Goal: Check status: Check status

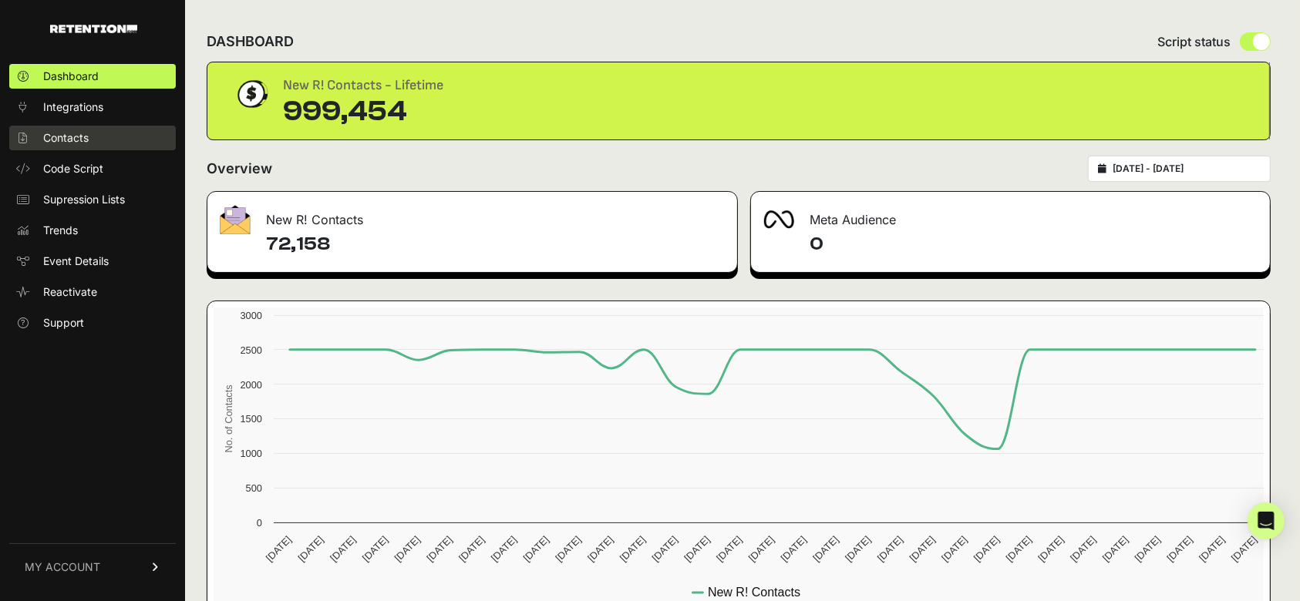
click at [77, 143] on span "Contacts" at bounding box center [65, 137] width 45 height 15
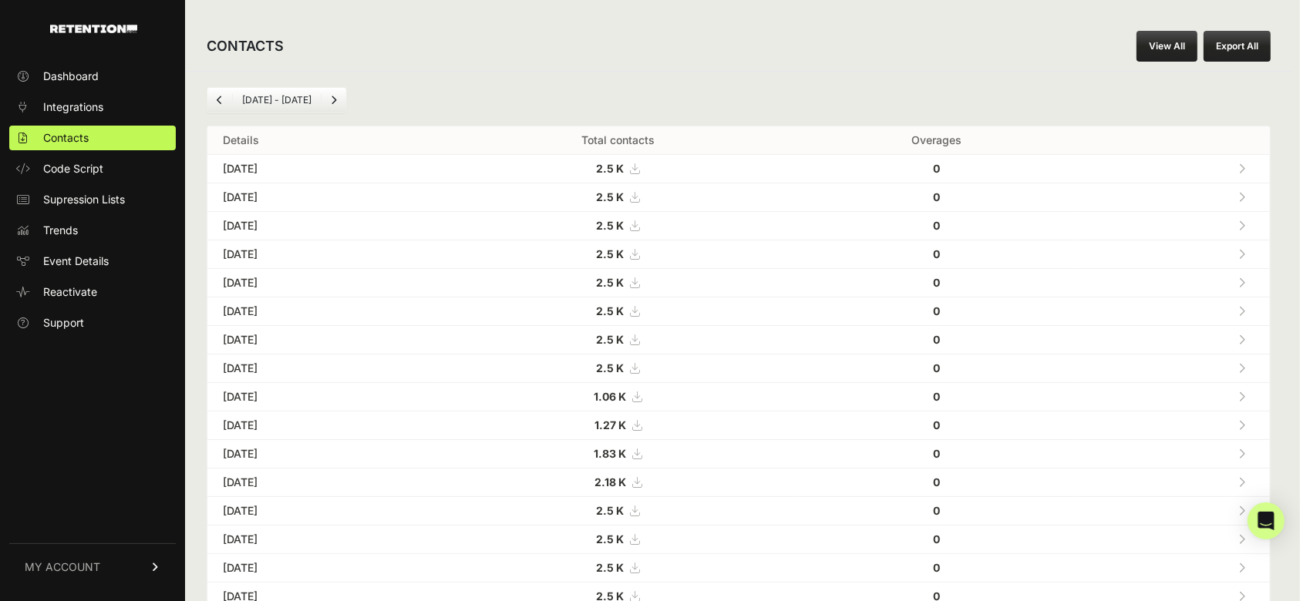
click at [1245, 217] on link at bounding box center [1241, 226] width 25 height 32
click at [1245, 282] on icon at bounding box center [1241, 283] width 7 height 11
click at [1245, 365] on icon at bounding box center [1241, 368] width 7 height 11
click at [1245, 222] on icon at bounding box center [1241, 226] width 7 height 11
click at [1245, 200] on icon at bounding box center [1241, 197] width 7 height 11
